Goal: Task Accomplishment & Management: Use online tool/utility

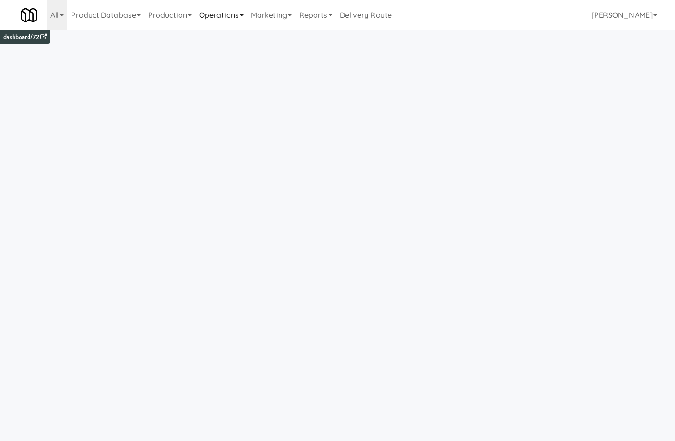
click at [217, 27] on link "Operations" at bounding box center [221, 15] width 52 height 30
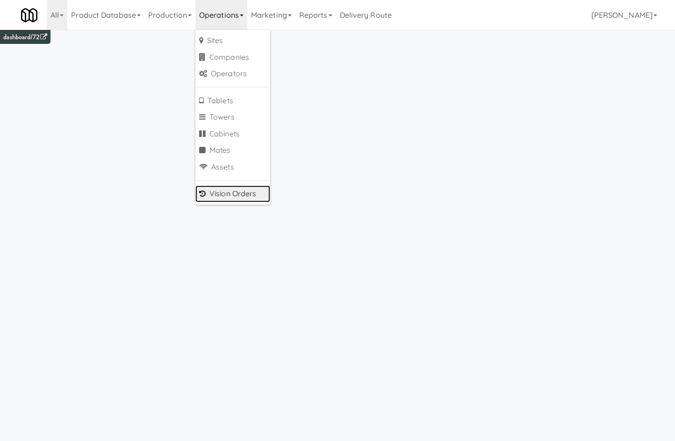
click at [248, 190] on link "Vision Orders" at bounding box center [232, 193] width 75 height 17
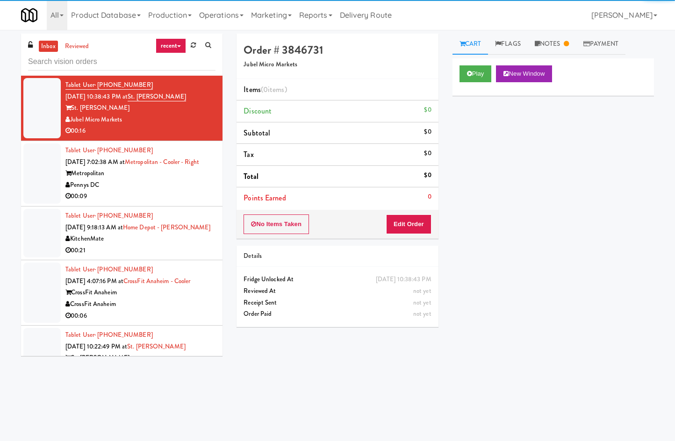
click at [107, 68] on input "text" at bounding box center [121, 61] width 187 height 17
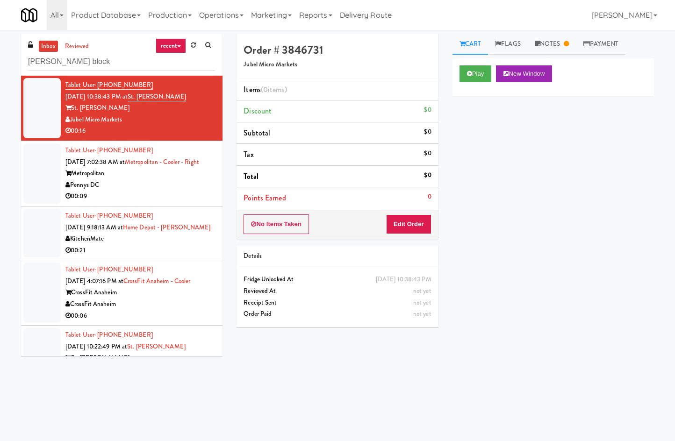
type input "baker block"
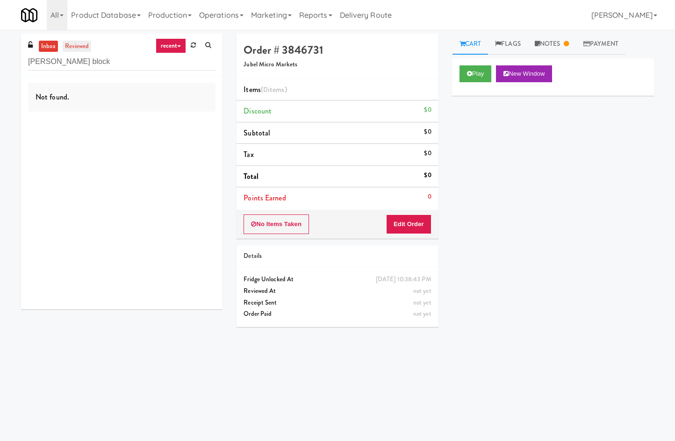
click at [63, 45] on link "reviewed" at bounding box center [77, 47] width 29 height 12
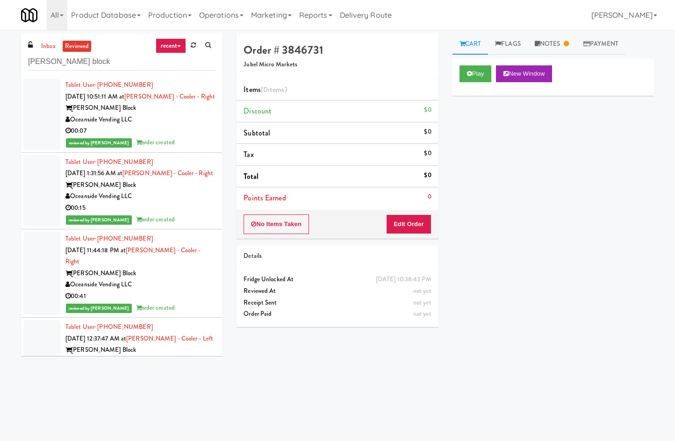
click at [200, 124] on div "Oceanside Vending LLC" at bounding box center [140, 120] width 150 height 12
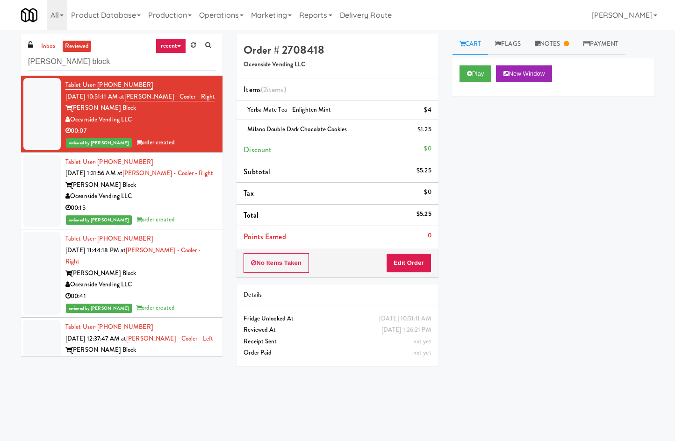
click at [193, 202] on div "00:15" at bounding box center [140, 208] width 150 height 12
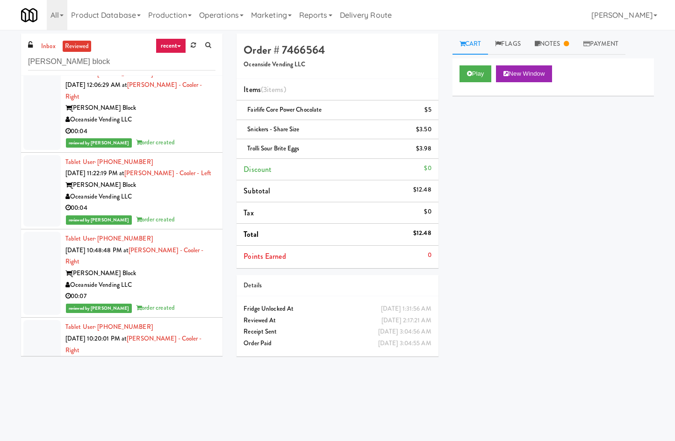
scroll to position [2180, 0]
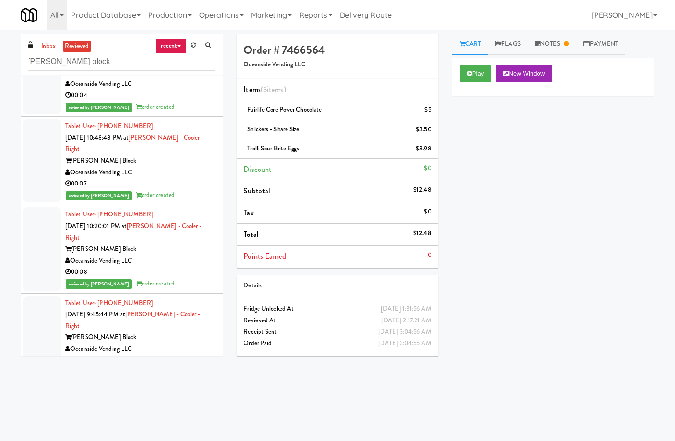
drag, startPoint x: 278, startPoint y: 428, endPoint x: 272, endPoint y: 407, distance: 21.8
click at [277, 425] on body "Okay Okay Select date: previous 2025-Sep next Su Mo Tu We Th Fr Sa 31 1 2 3 4 5…" at bounding box center [337, 250] width 675 height 441
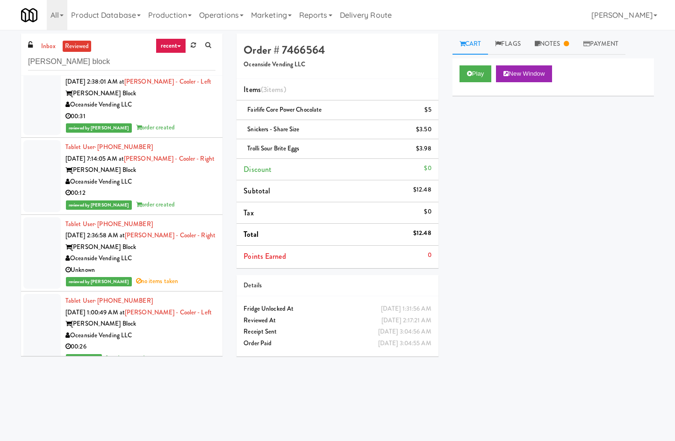
scroll to position [3379, 0]
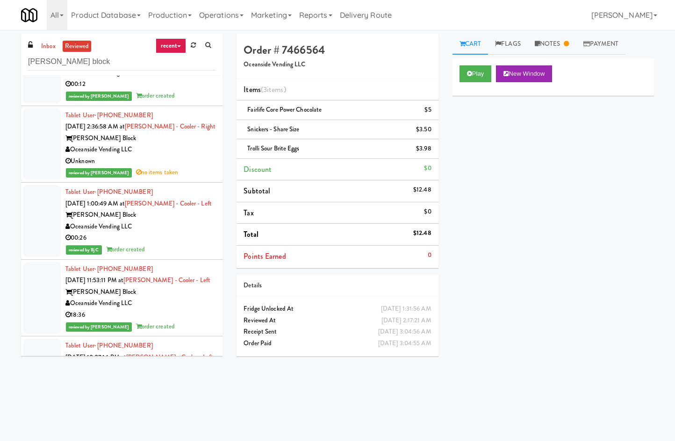
click at [170, 309] on div "18:36" at bounding box center [140, 315] width 150 height 12
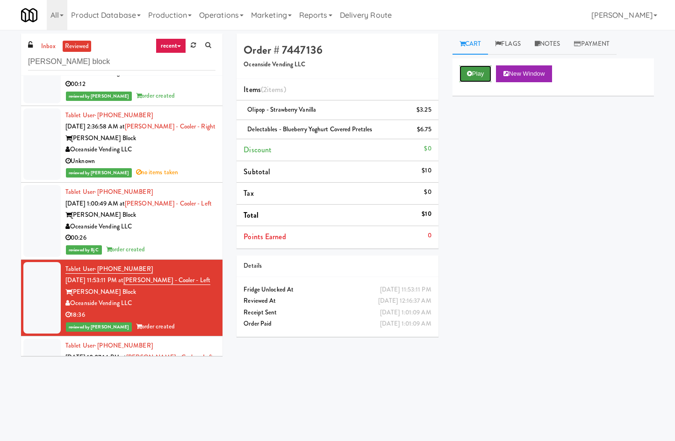
click at [471, 75] on icon at bounding box center [469, 74] width 5 height 6
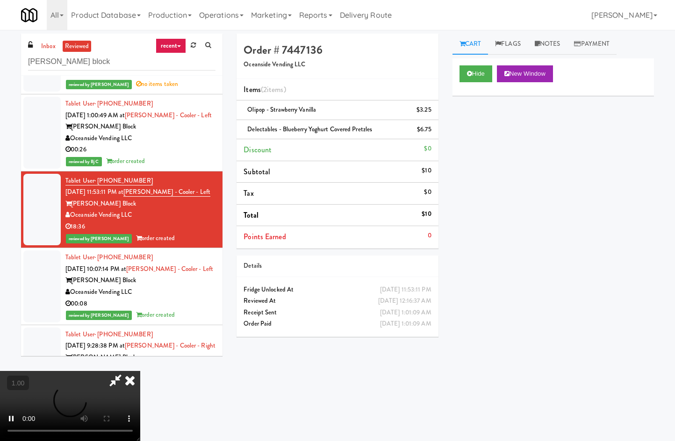
scroll to position [3488, 0]
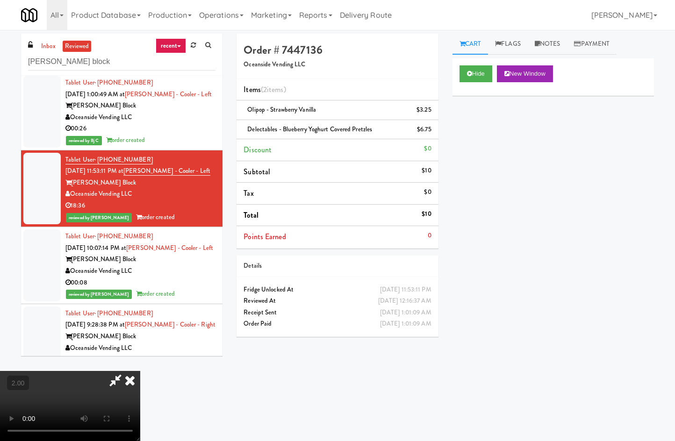
click at [140, 371] on icon at bounding box center [130, 380] width 21 height 19
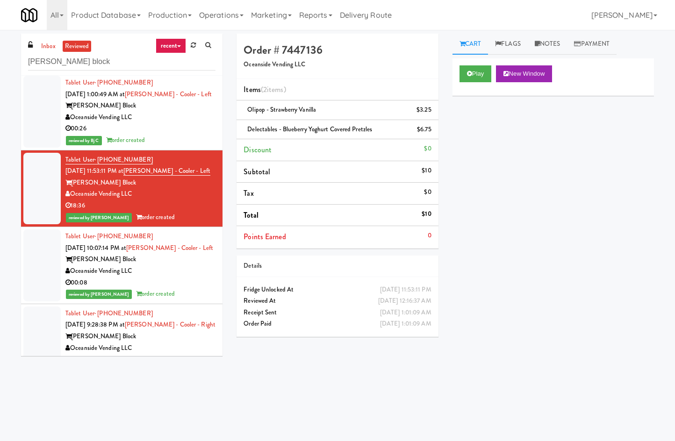
click at [512, 255] on div "Play New Window Primary Flag Clear Flag if unable to determine what was taken o…" at bounding box center [552, 233] width 201 height 350
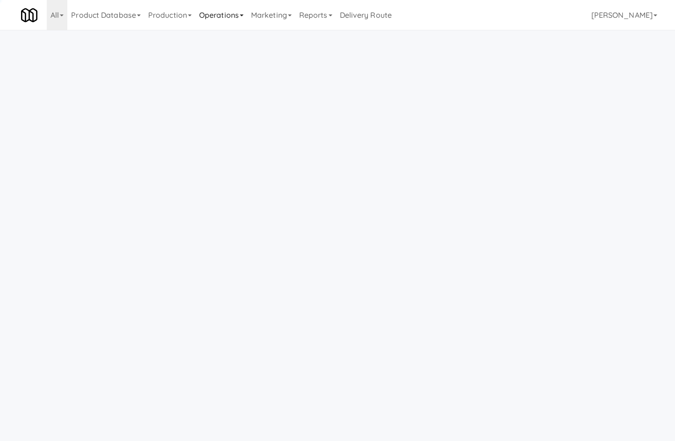
click at [247, 20] on link "Operations" at bounding box center [221, 15] width 52 height 30
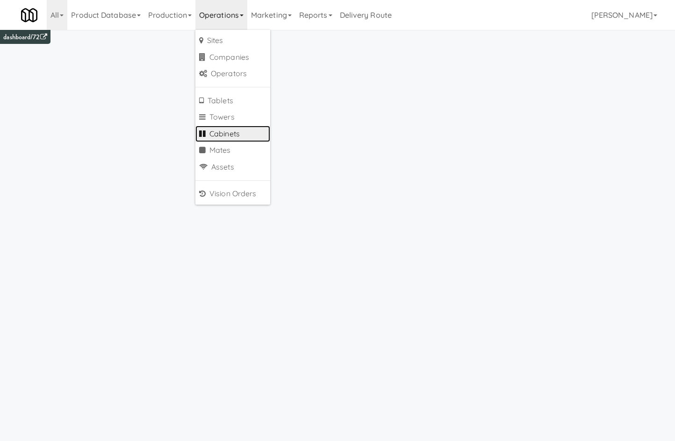
click at [243, 138] on link "Cabinets" at bounding box center [232, 134] width 75 height 17
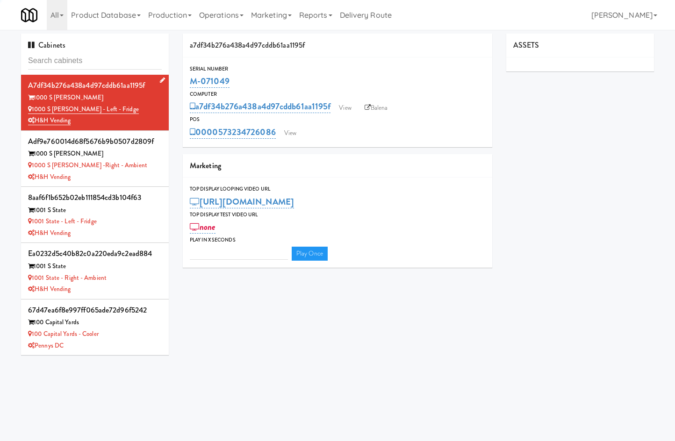
type input "3"
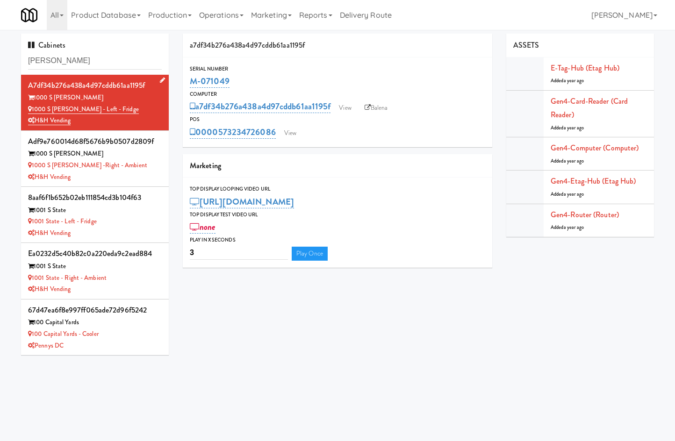
type input "[PERSON_NAME]"
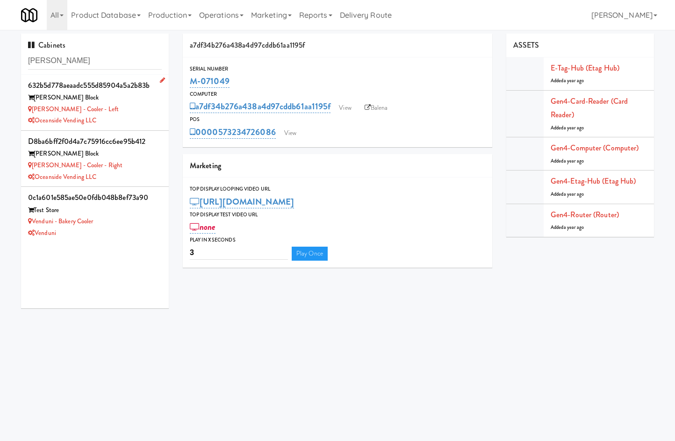
click at [122, 118] on div "Oceanside Vending LLC" at bounding box center [95, 121] width 134 height 12
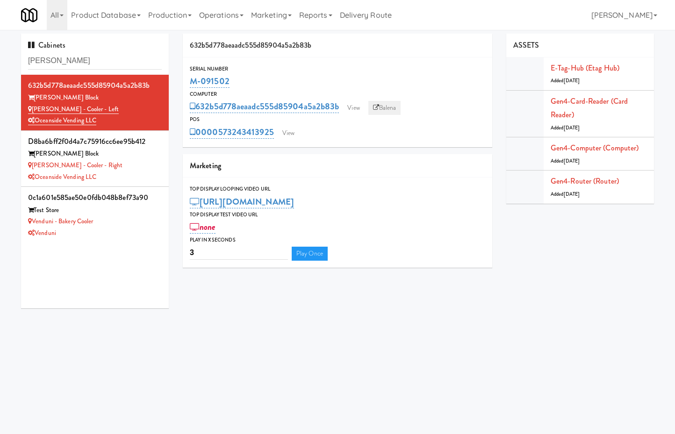
click at [396, 104] on link "Balena" at bounding box center [384, 108] width 33 height 14
click at [125, 173] on div "Oceanside Vending LLC" at bounding box center [95, 177] width 134 height 12
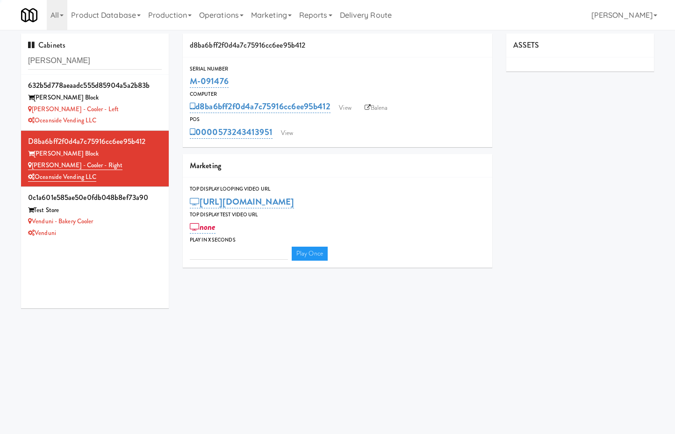
type input "3"
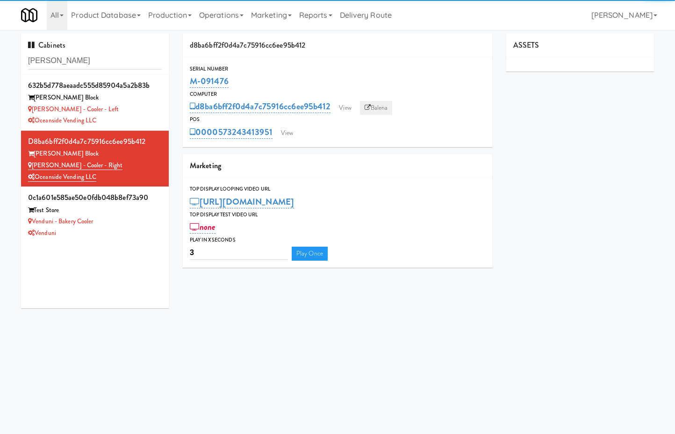
click at [392, 107] on link "Balena" at bounding box center [376, 108] width 33 height 14
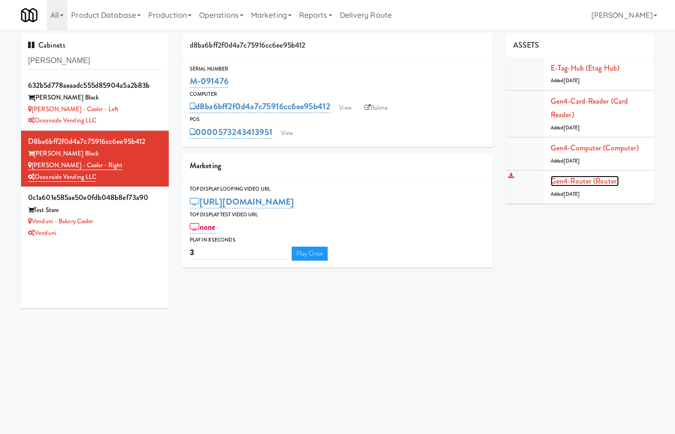
click at [584, 184] on link "Gen4-router (Router)" at bounding box center [584, 181] width 68 height 11
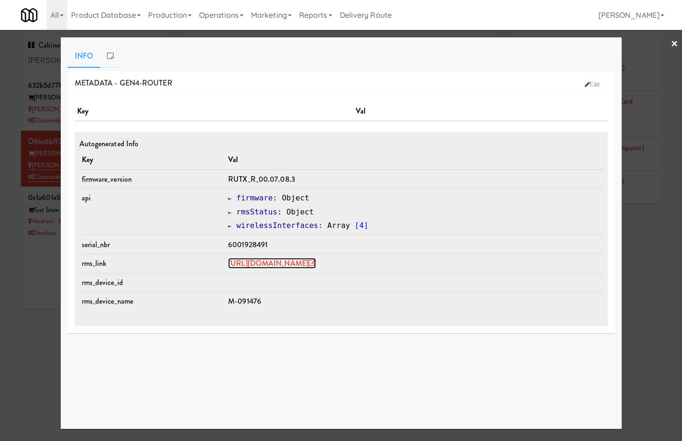
click at [316, 261] on link "[URL][DOMAIN_NAME]" at bounding box center [272, 263] width 88 height 11
drag, startPoint x: 38, startPoint y: 310, endPoint x: 40, endPoint y: 234, distance: 75.7
click at [37, 309] on div at bounding box center [341, 220] width 682 height 441
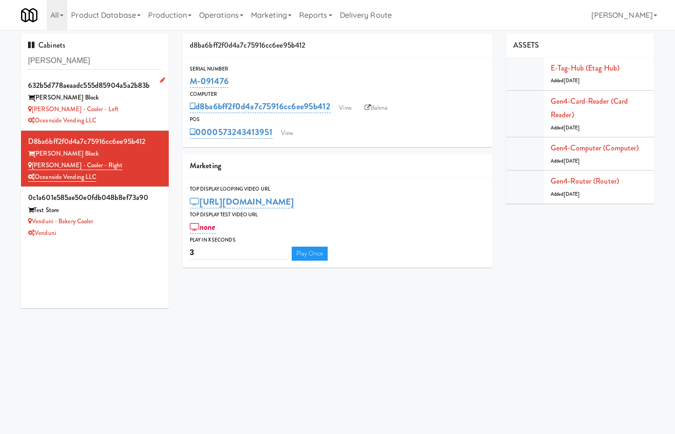
click at [48, 92] on div "[PERSON_NAME] Block" at bounding box center [95, 98] width 134 height 12
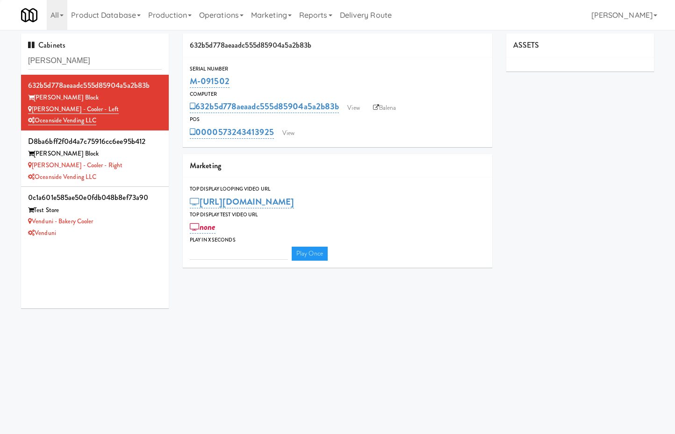
type input "3"
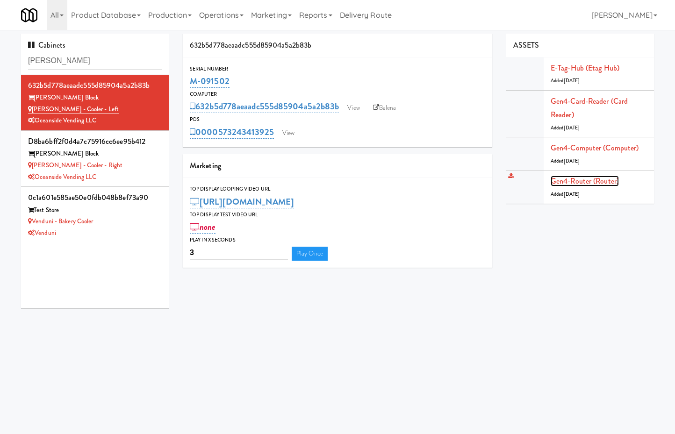
click at [581, 182] on link "Gen4-router (Router)" at bounding box center [584, 181] width 68 height 11
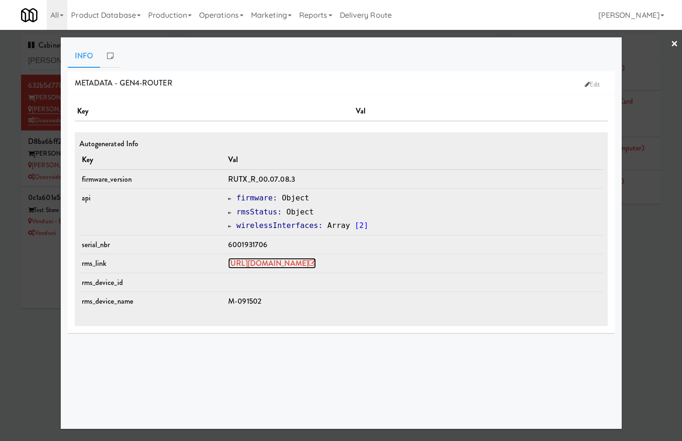
click at [277, 262] on link "[URL][DOMAIN_NAME]" at bounding box center [272, 263] width 88 height 11
